Goal: Book appointment/travel/reservation

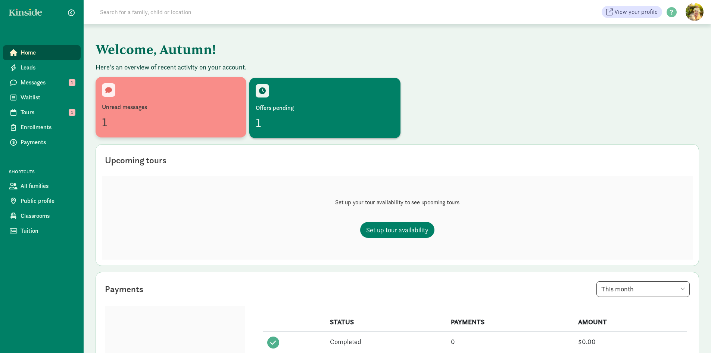
click at [127, 108] on div "Unread messages" at bounding box center [171, 107] width 138 height 9
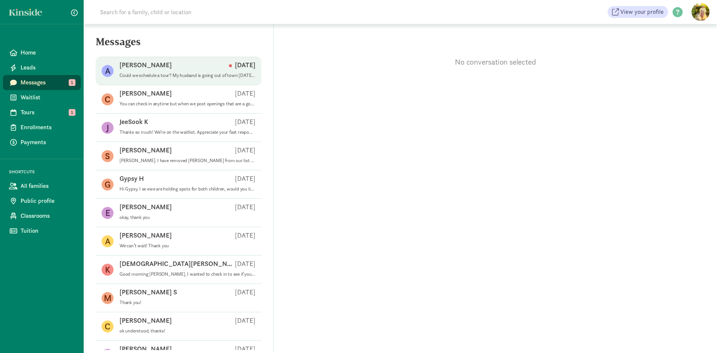
click at [146, 73] on p "Could we schedule a tour? My husband is going out of town [DATE], so we wouldn'…" at bounding box center [187, 75] width 136 height 6
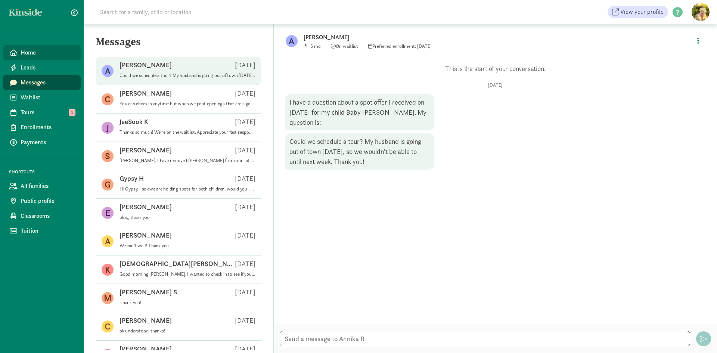
click at [34, 56] on span "Home" at bounding box center [48, 52] width 54 height 9
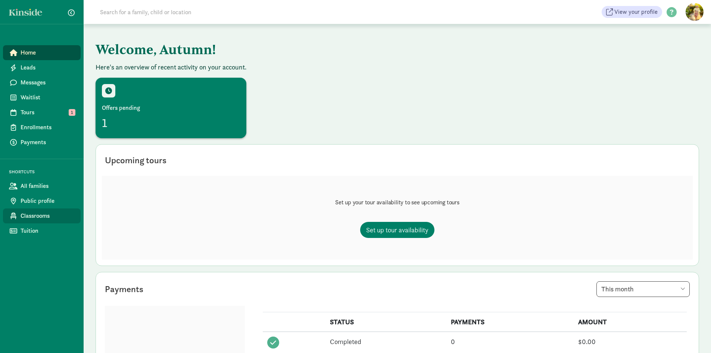
click at [29, 216] on span "Classrooms" at bounding box center [48, 215] width 54 height 9
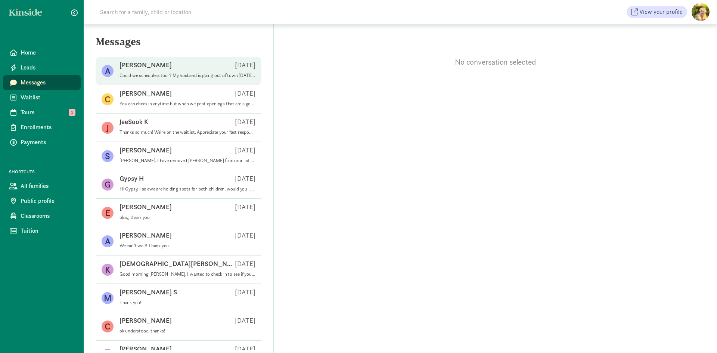
click at [167, 77] on p "Could we schedule a tour? My husband is going out of town tomorrow, so we would…" at bounding box center [187, 75] width 136 height 6
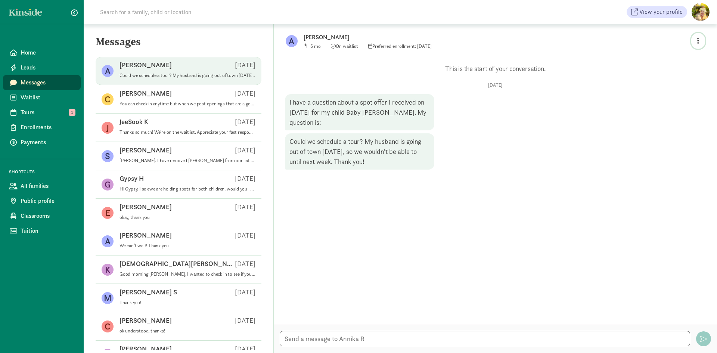
click at [700, 41] on button "button" at bounding box center [698, 41] width 14 height 16
click at [479, 206] on div "Opps, something went wrong :( Retry This is the start of your conversation. Mon…" at bounding box center [495, 190] width 443 height 265
click at [29, 111] on span "Tours" at bounding box center [48, 112] width 54 height 9
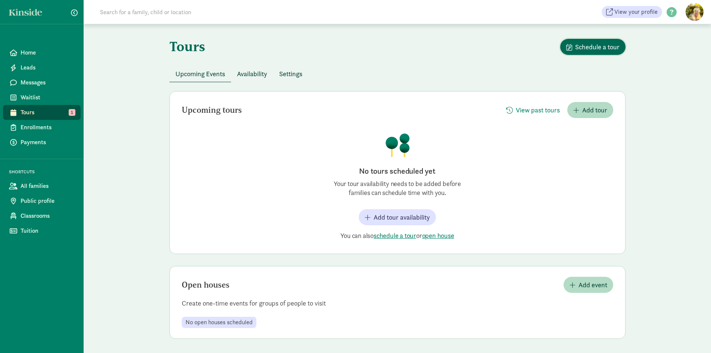
click at [616, 46] on span "Schedule a tour" at bounding box center [597, 47] width 44 height 10
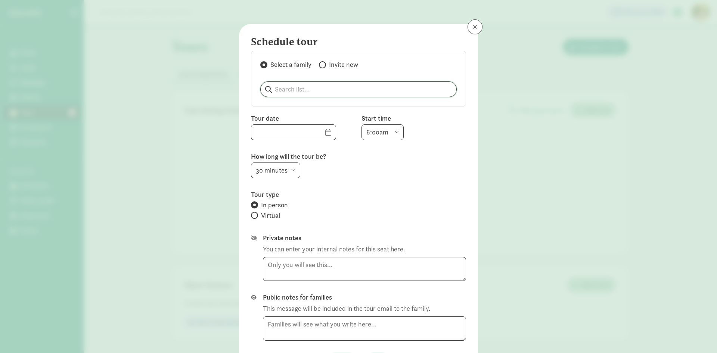
click at [310, 87] on input "search" at bounding box center [359, 89] width 196 height 15
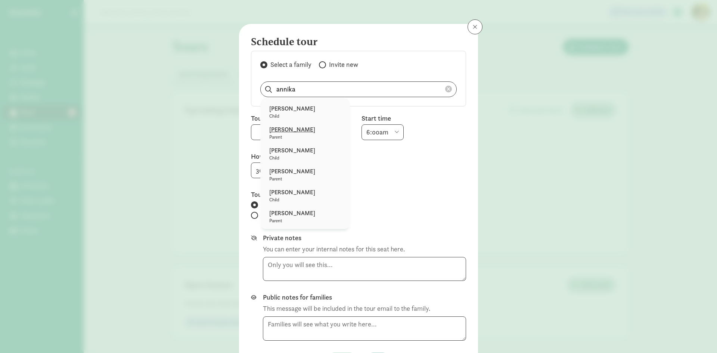
click at [296, 132] on p "[PERSON_NAME]" at bounding box center [305, 129] width 72 height 9
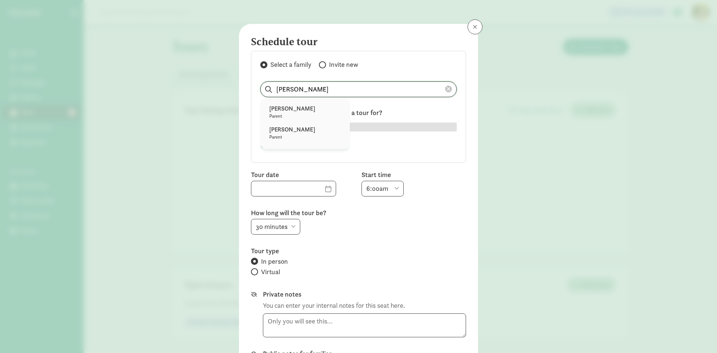
drag, startPoint x: 329, startPoint y: 89, endPoint x: 259, endPoint y: 89, distance: 69.4
click at [261, 89] on input "[PERSON_NAME]" at bounding box center [359, 89] width 196 height 15
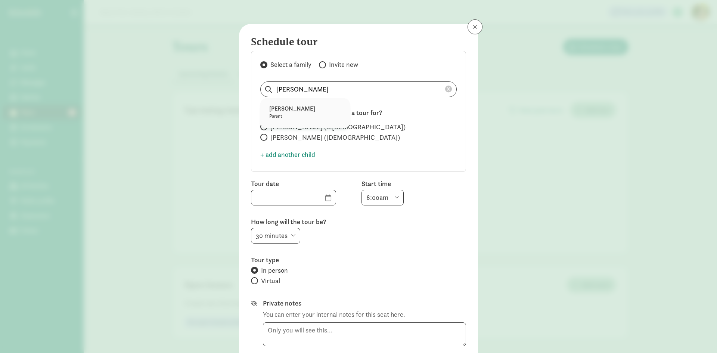
click at [277, 117] on p "Parent" at bounding box center [305, 116] width 72 height 6
type input "Annika Rudback"
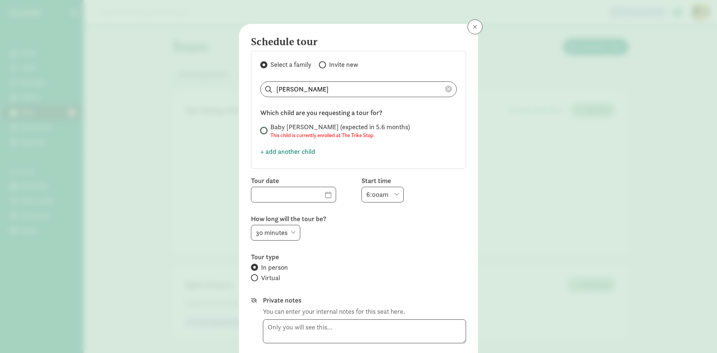
click at [260, 132] on input "Baby Rudback- Bratt (expected in 5.6 months) This child is currently enrolled a…" at bounding box center [262, 130] width 5 height 5
radio input "true"
click at [261, 129] on input "Baby Rudback- Bratt (expected in 5.6 months) This child is currently enrolled a…" at bounding box center [262, 130] width 5 height 5
click at [317, 197] on input "text" at bounding box center [293, 194] width 84 height 15
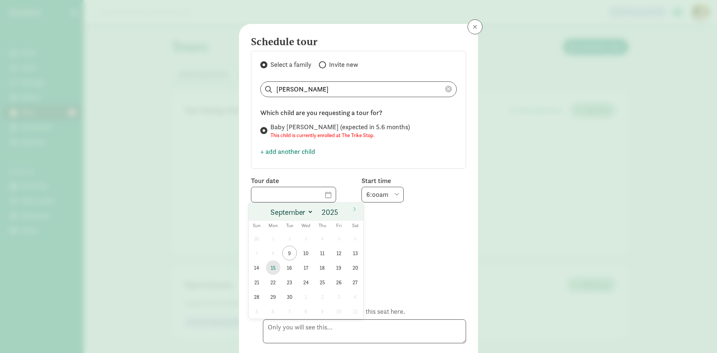
click at [269, 268] on span "15" at bounding box center [273, 267] width 15 height 15
type input "09/15/2025"
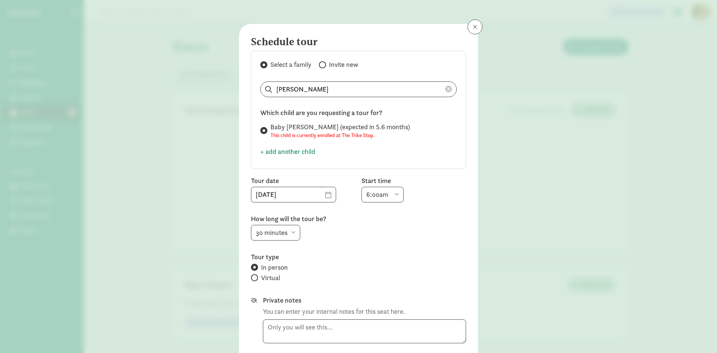
click at [393, 192] on select "6:00am 6:30am 7:00am 7:30am 8:00am 8:30am 9:00am 9:30am 10:00am 10:30am 11:00am…" at bounding box center [382, 195] width 42 height 16
select select "3:00pm"
click at [361, 187] on select "6:00am 6:30am 7:00am 7:30am 8:00am 8:30am 9:00am 9:30am 10:00am 10:30am 11:00am…" at bounding box center [382, 195] width 42 height 16
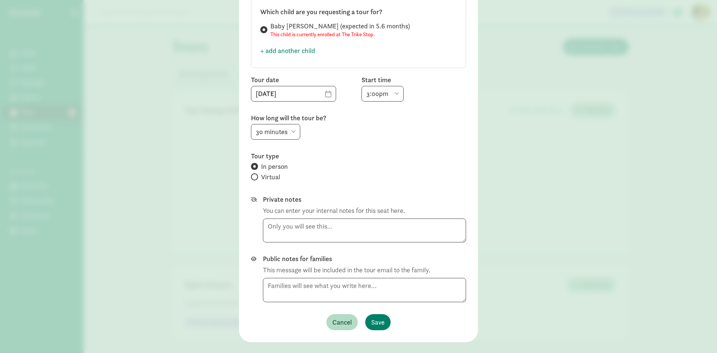
scroll to position [112, 0]
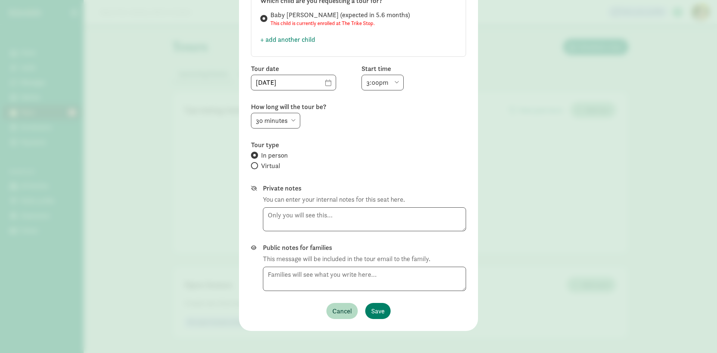
click at [388, 315] on div "Cancel Save" at bounding box center [358, 311] width 215 height 16
click at [376, 311] on span "Save" at bounding box center [377, 311] width 13 height 10
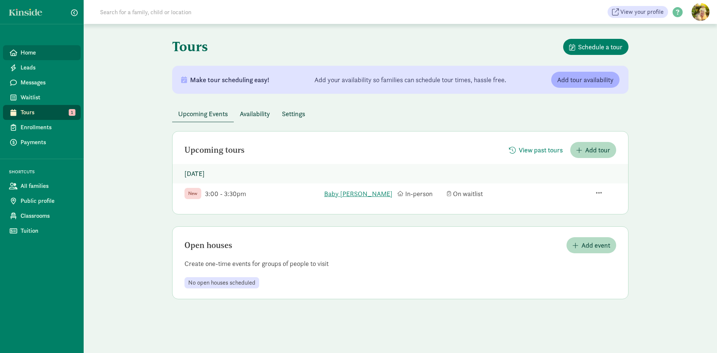
click at [40, 57] on link "Home" at bounding box center [42, 52] width 78 height 15
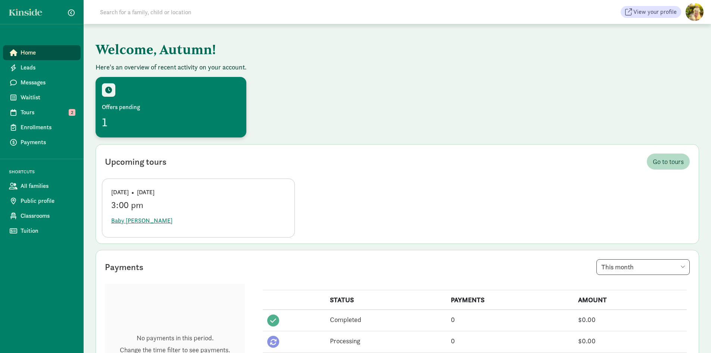
click at [126, 109] on div "Offers pending" at bounding box center [171, 107] width 138 height 9
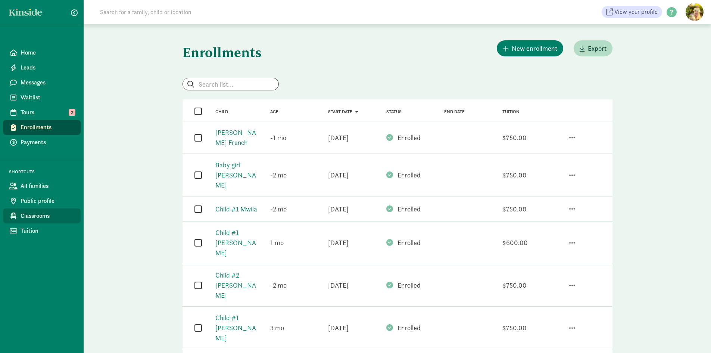
click at [28, 209] on link "Classrooms" at bounding box center [42, 215] width 78 height 15
